Goal: Navigation & Orientation: Find specific page/section

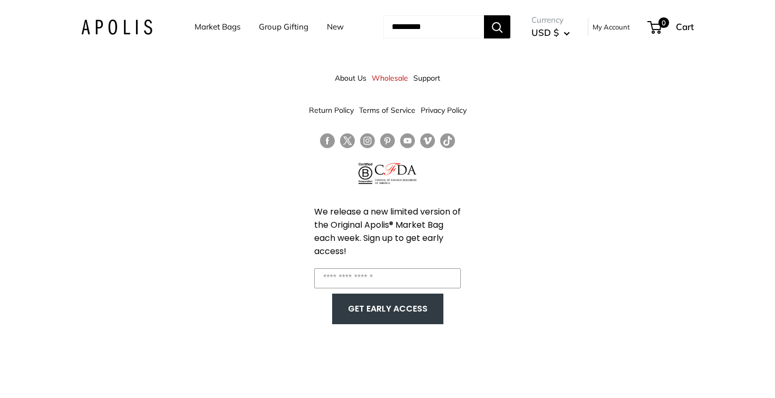
click at [214, 26] on link "Market Bags" at bounding box center [218, 27] width 46 height 15
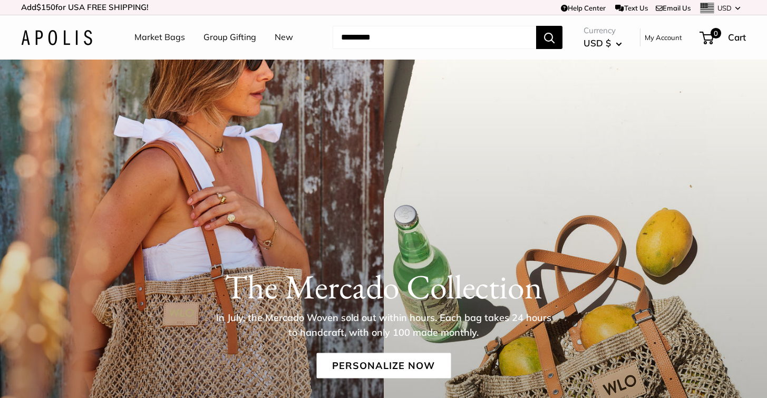
click at [79, 41] on img at bounding box center [56, 37] width 71 height 15
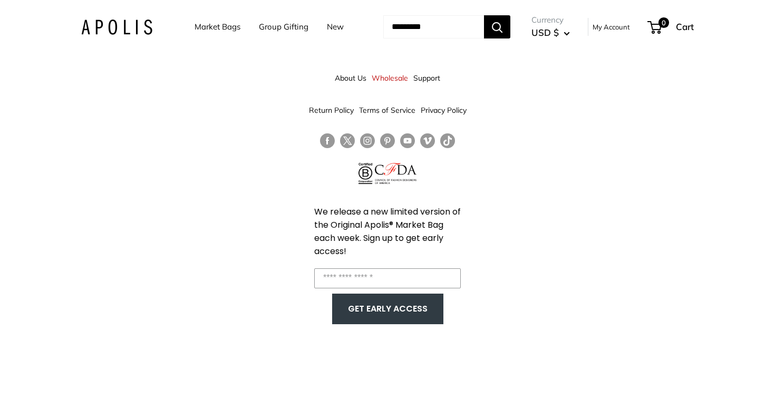
click at [382, 75] on link "Wholesale" at bounding box center [390, 78] width 36 height 19
